Goal: Transaction & Acquisition: Purchase product/service

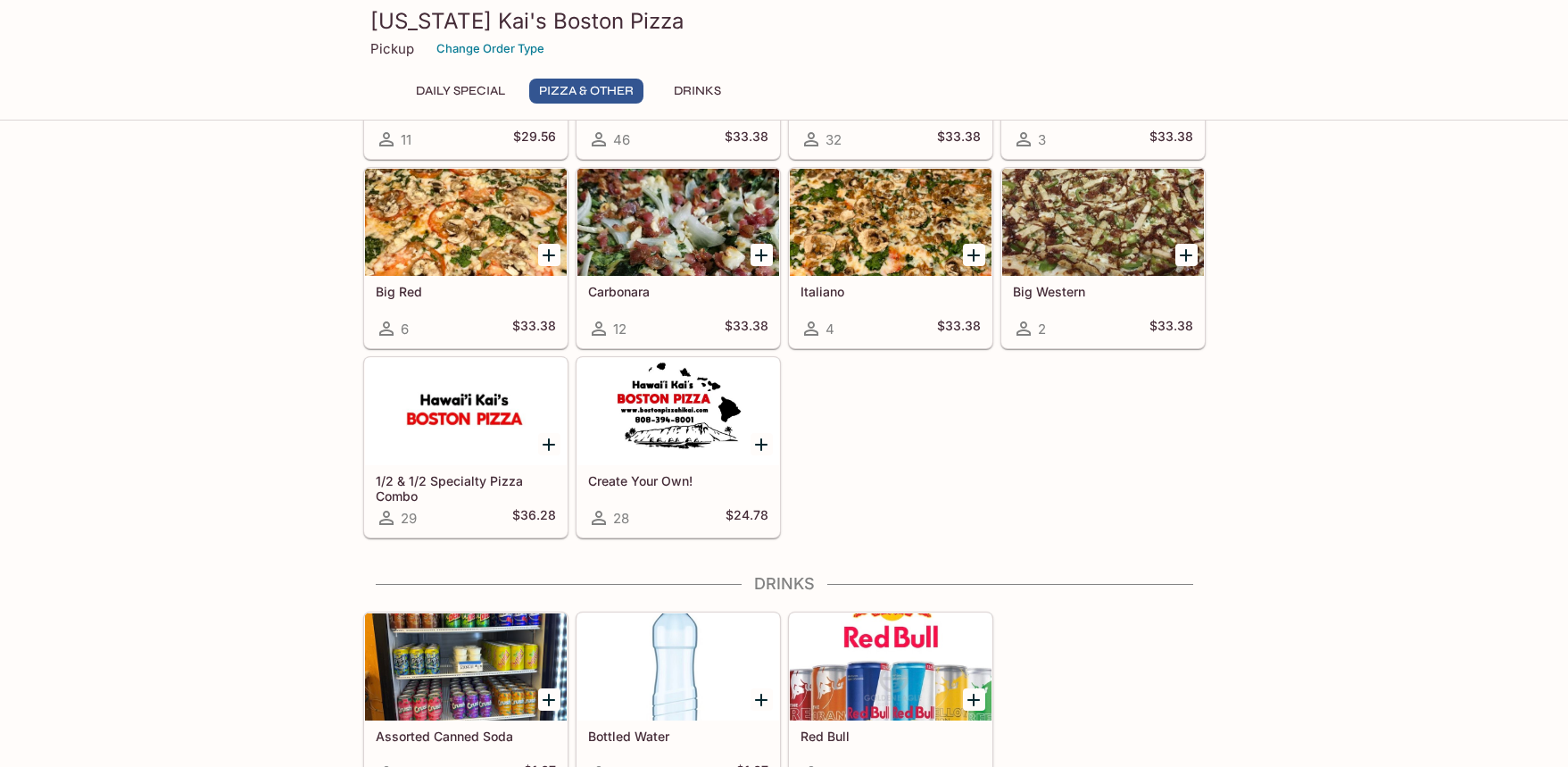
scroll to position [870, 0]
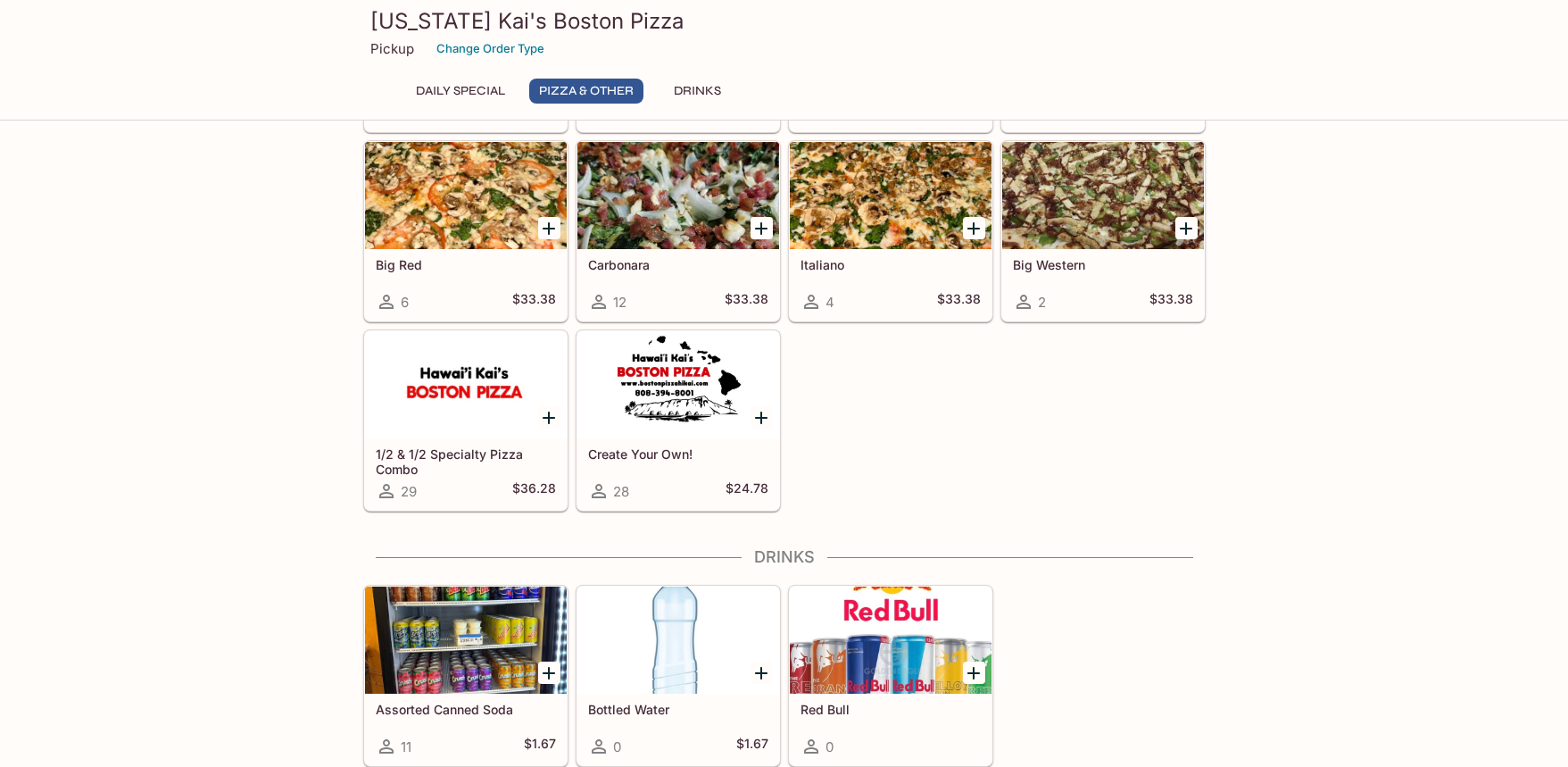
click at [469, 458] on h5 "1/2 & 1/2 Specialty Pizza Combo" at bounding box center [466, 461] width 180 height 29
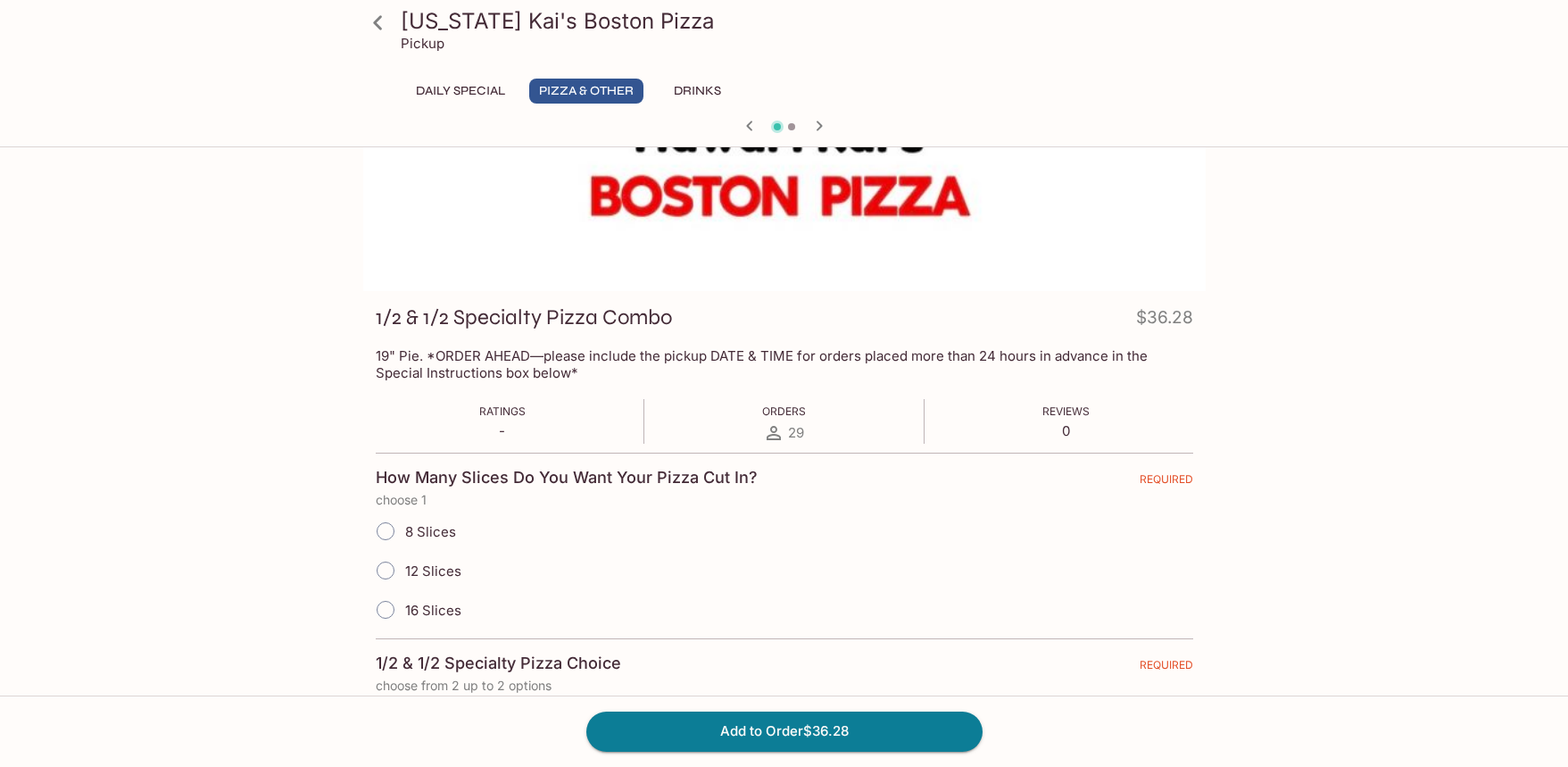
scroll to position [233, 0]
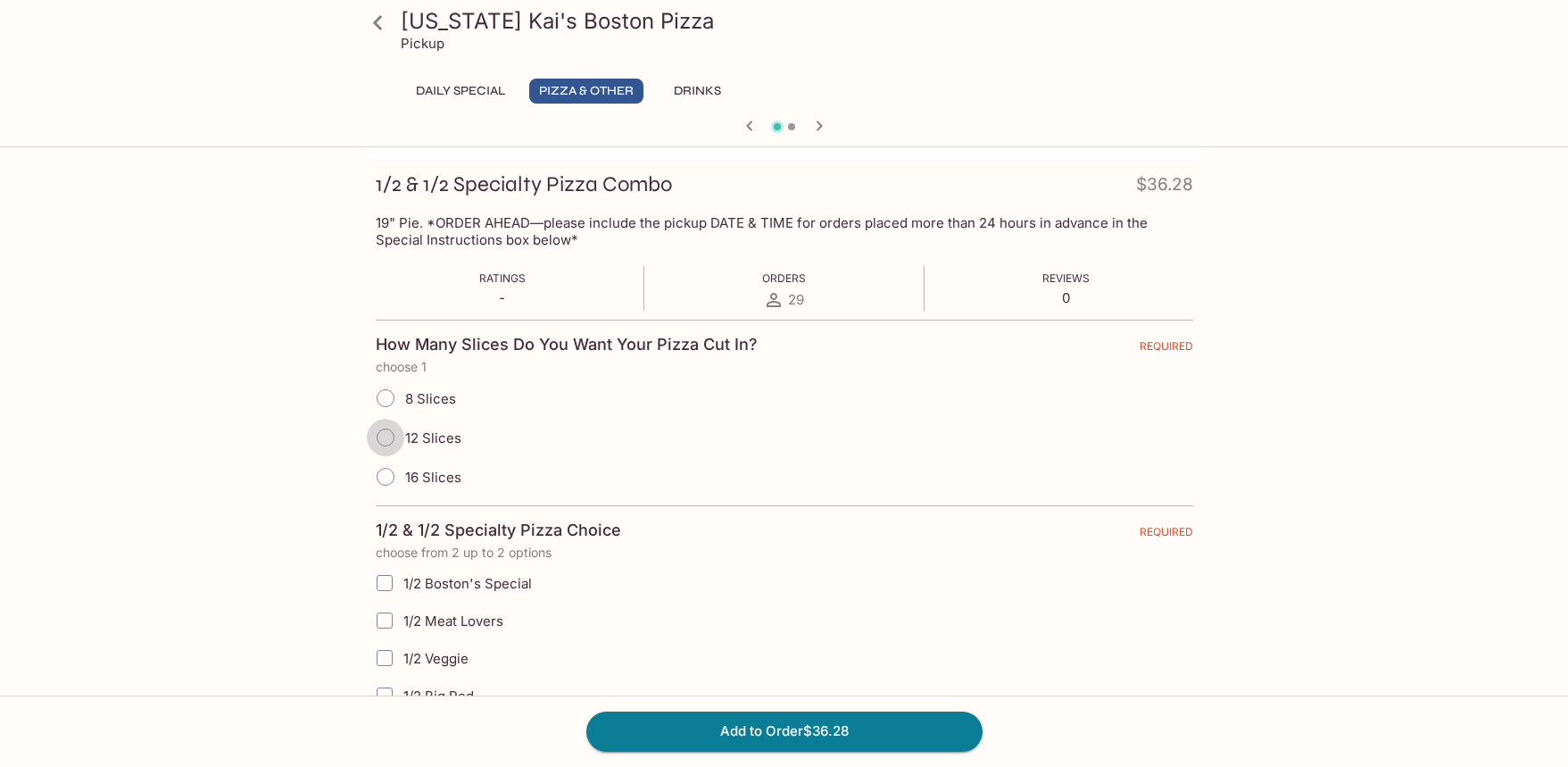
click at [383, 434] on input "12 Slices" at bounding box center [385, 437] width 38 height 38
radio input "true"
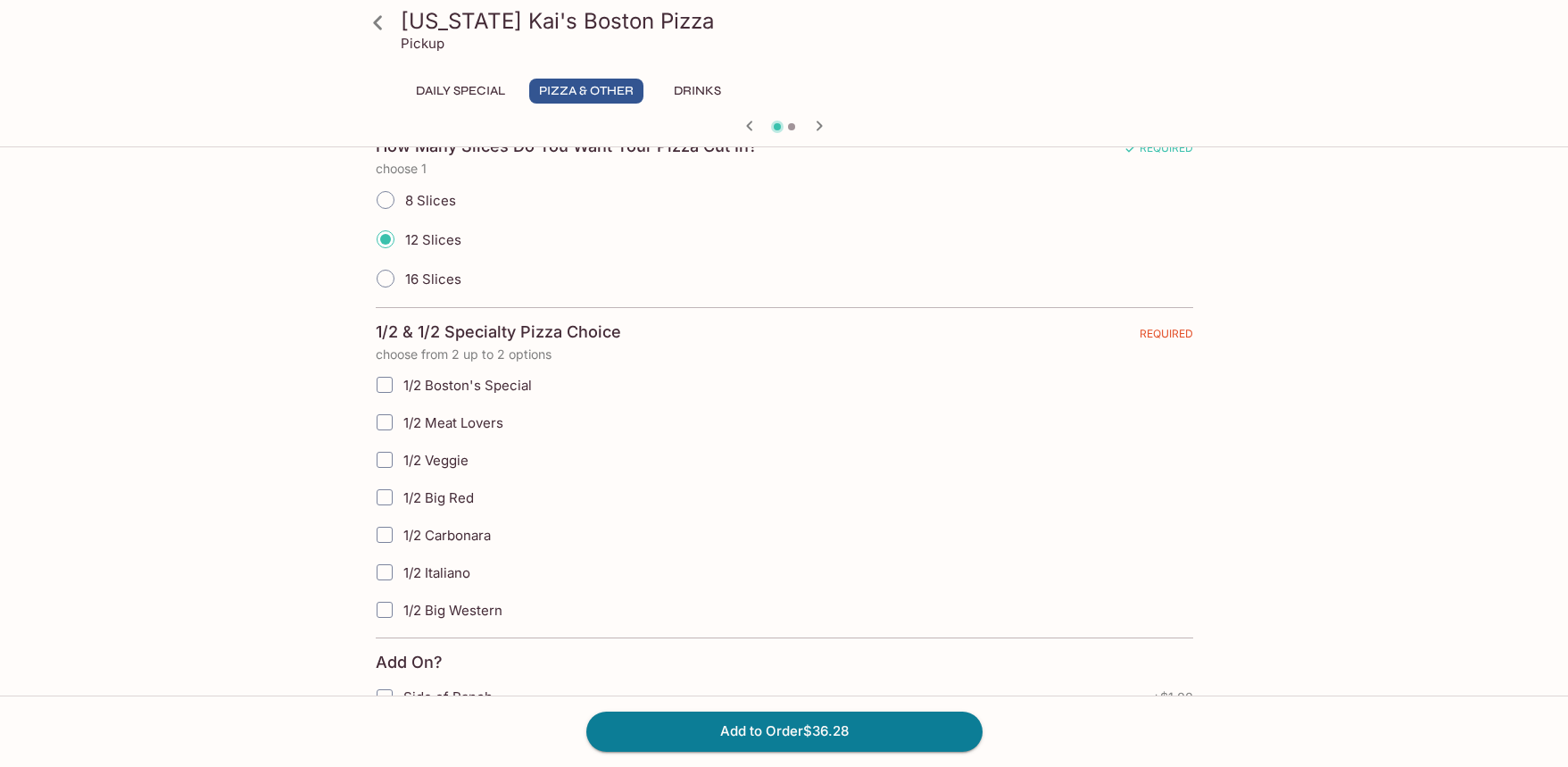
scroll to position [442, 0]
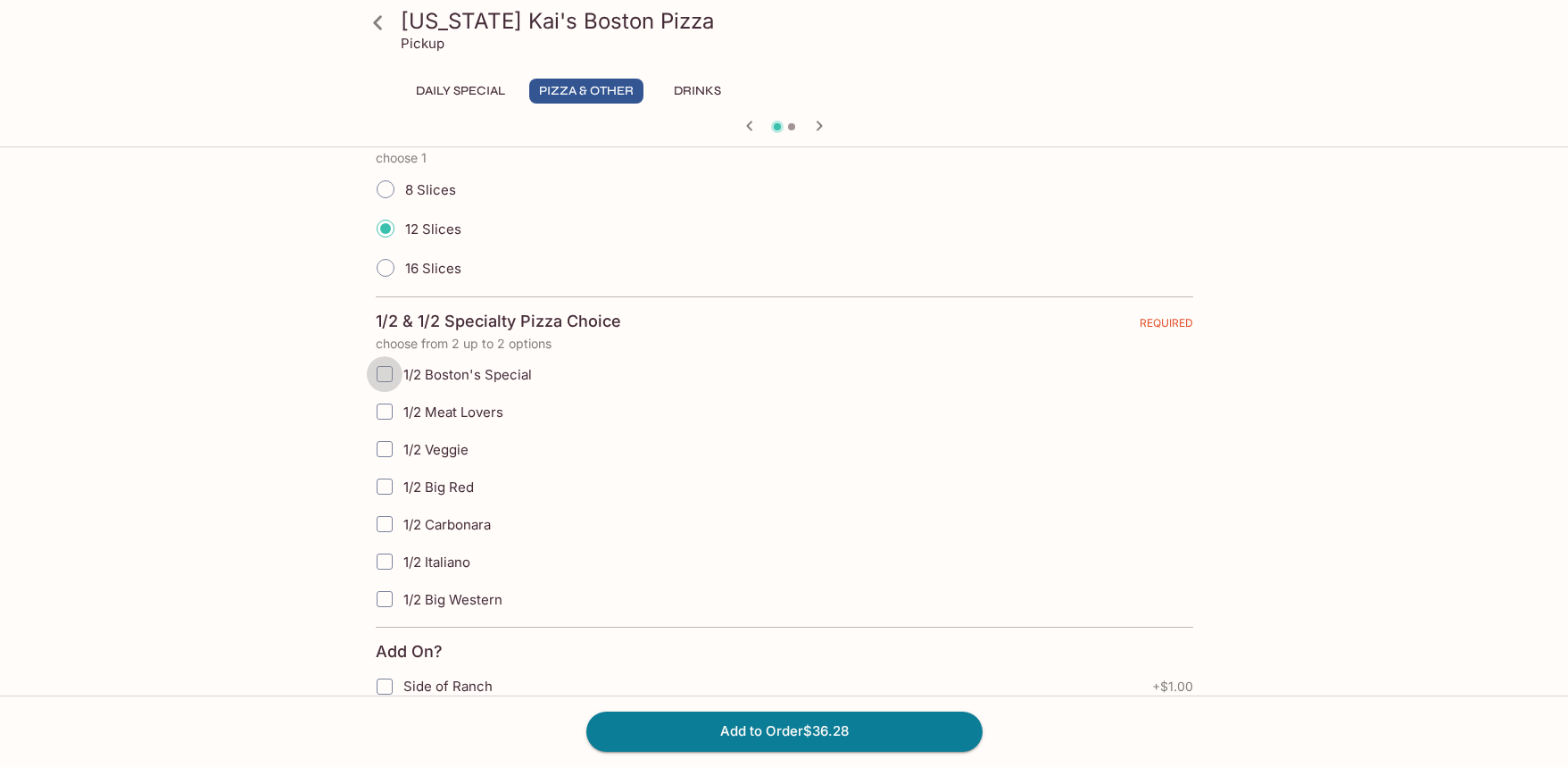
click at [385, 370] on input "1/2 Boston's Special" at bounding box center [384, 374] width 36 height 36
checkbox input "true"
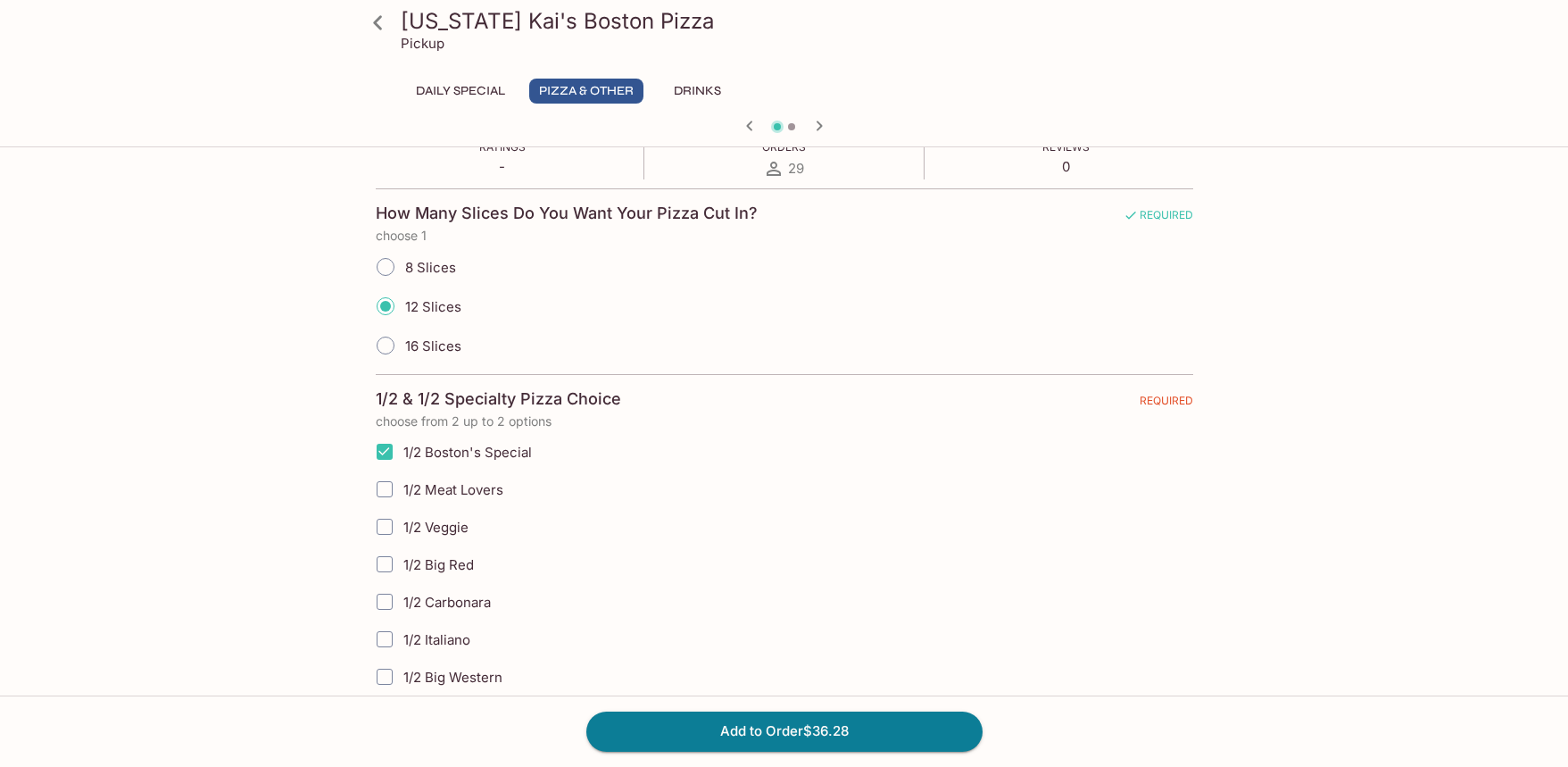
scroll to position [0, 0]
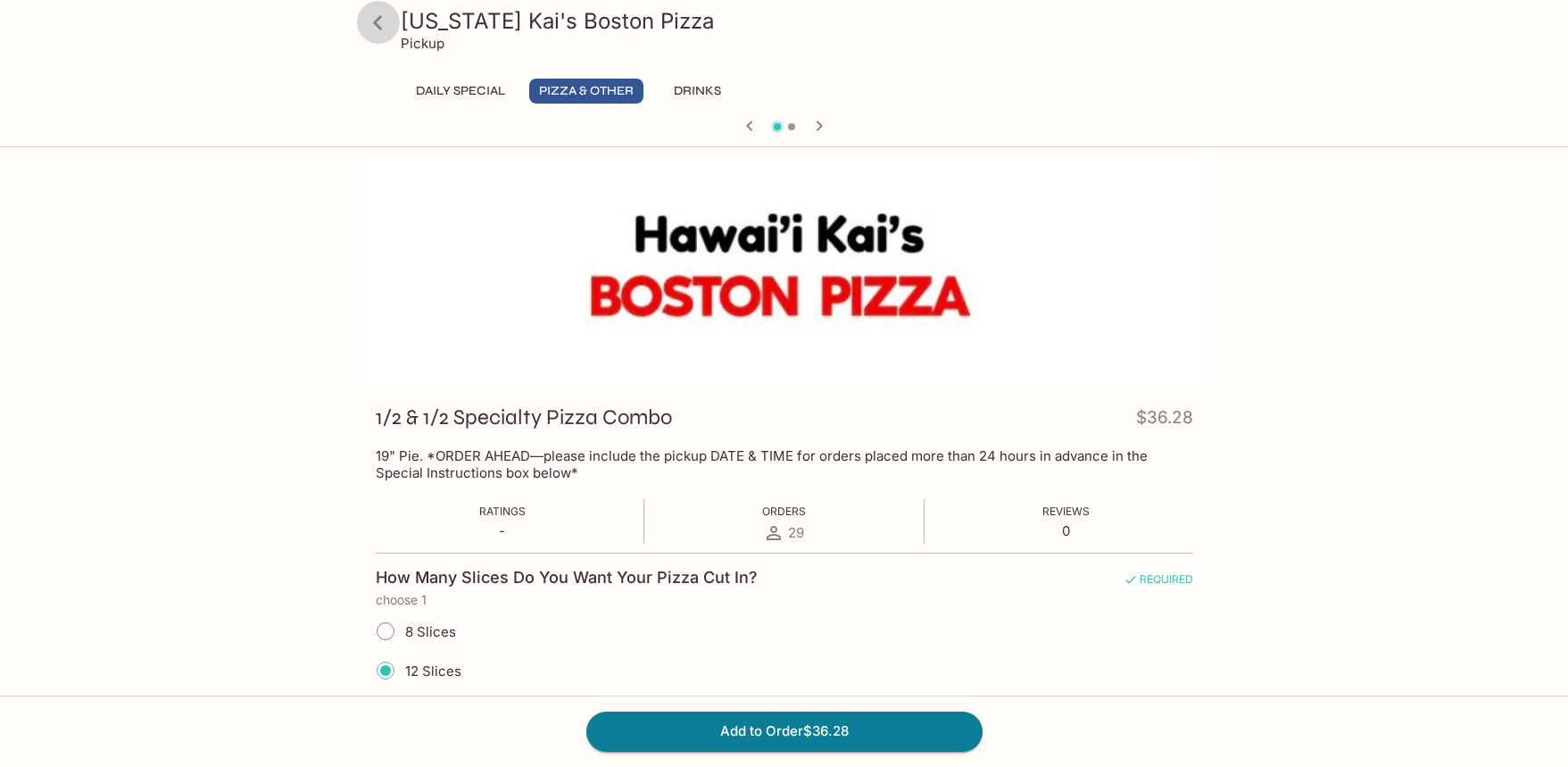
click at [378, 23] on icon at bounding box center [378, 23] width 31 height 31
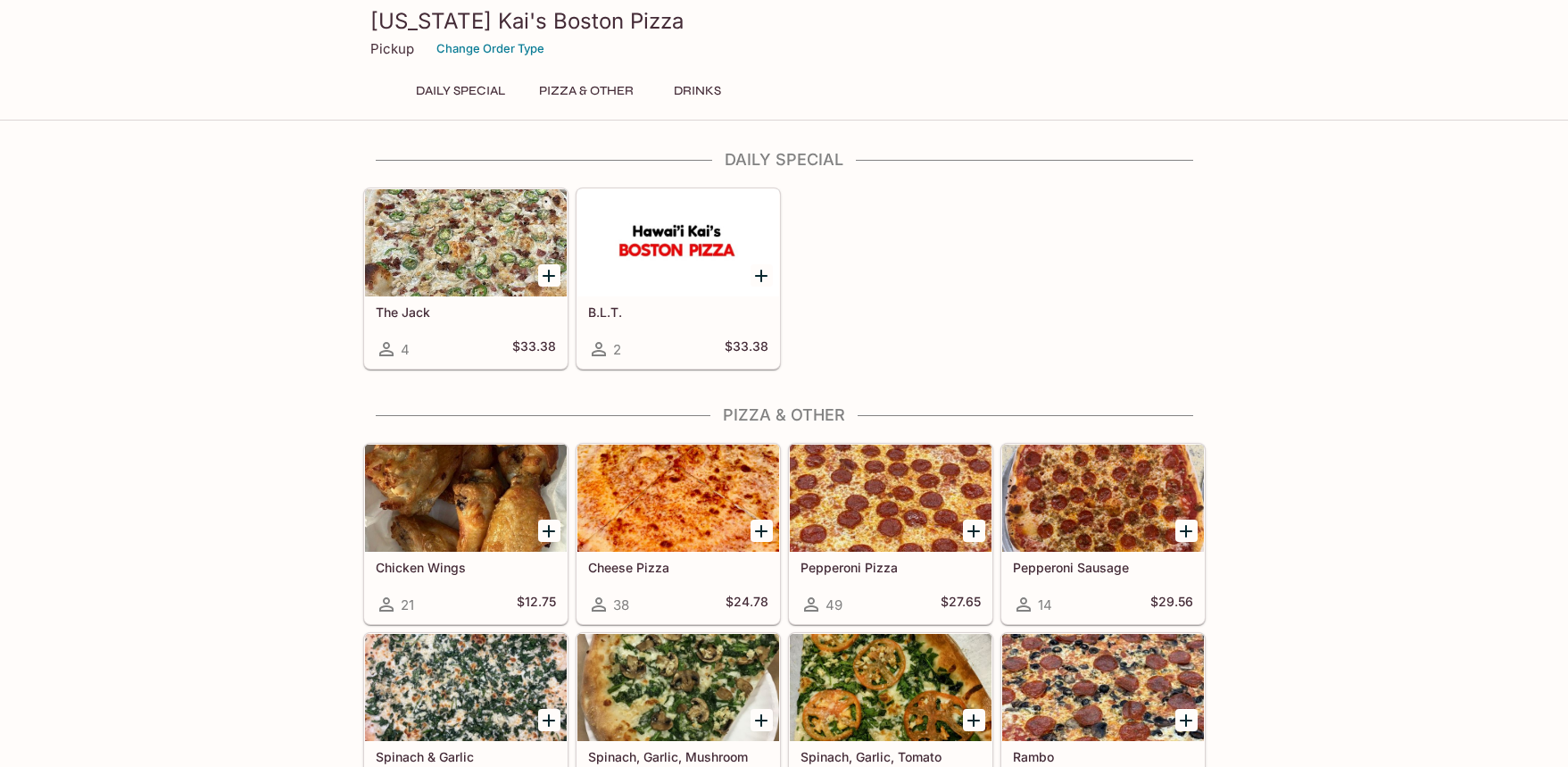
click at [399, 52] on p "Pickup" at bounding box center [392, 49] width 44 height 17
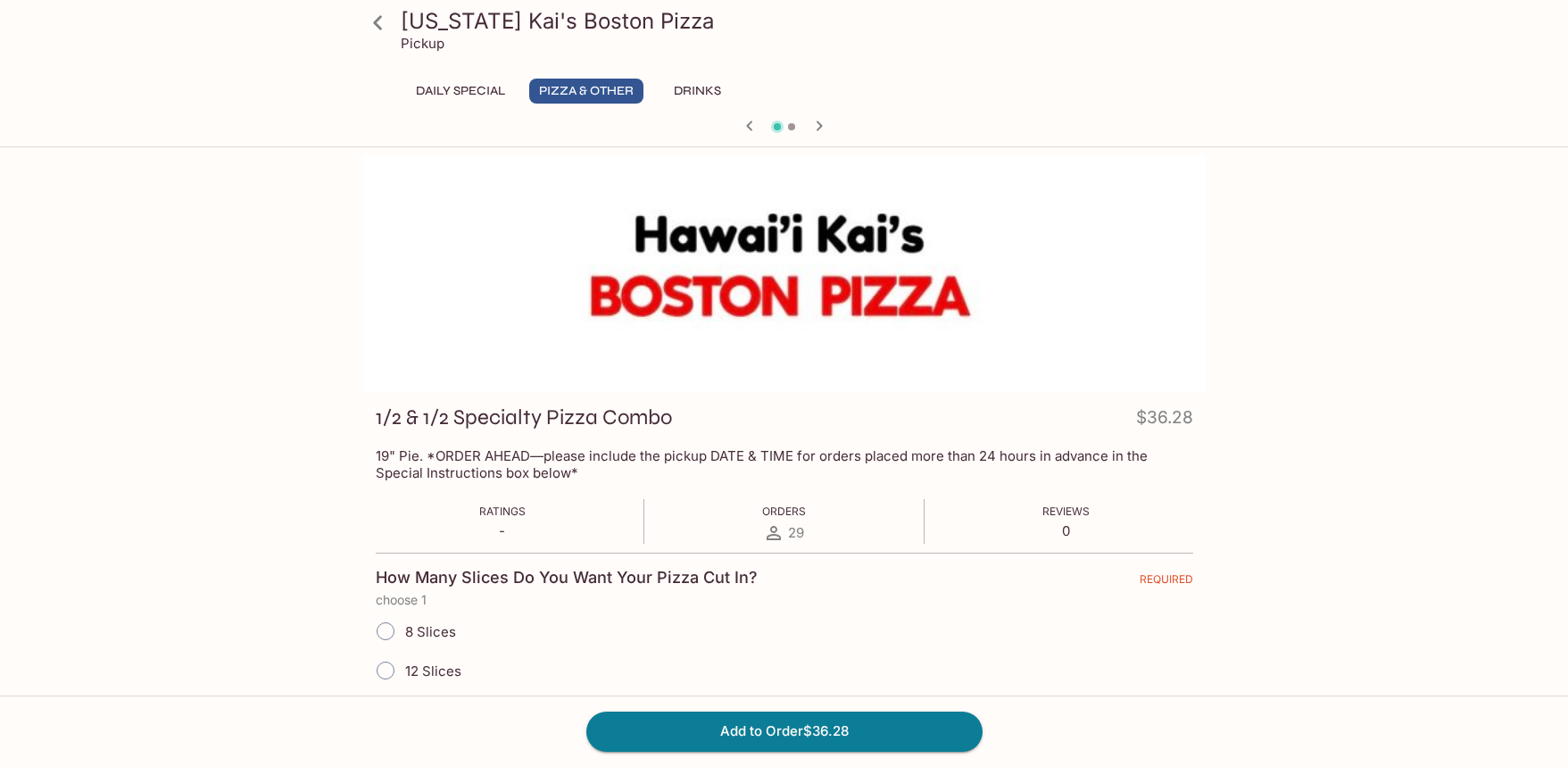
click at [380, 22] on icon at bounding box center [378, 23] width 31 height 31
